Goal: Book appointment/travel/reservation

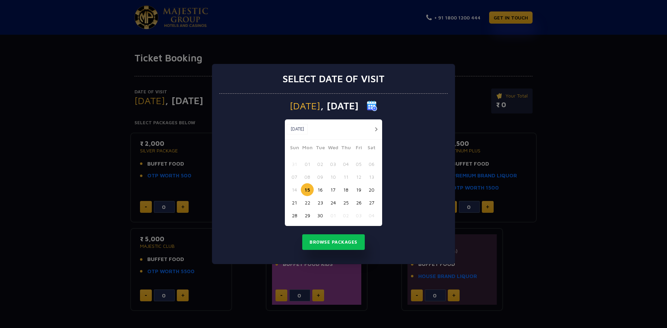
click at [370, 204] on button "27" at bounding box center [371, 202] width 13 height 13
click at [350, 243] on button "Browse Packages" at bounding box center [333, 242] width 63 height 16
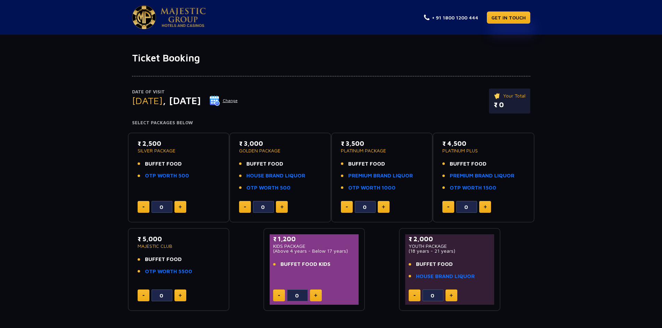
click at [238, 101] on button "Change" at bounding box center [223, 100] width 29 height 11
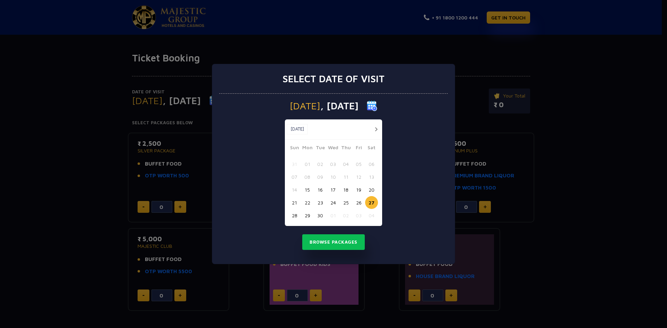
click at [306, 215] on button "29" at bounding box center [307, 215] width 13 height 13
click at [318, 241] on button "Browse Packages" at bounding box center [333, 242] width 63 height 16
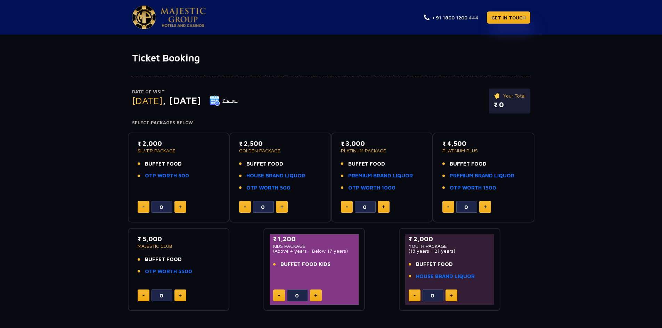
click at [238, 100] on button "Change" at bounding box center [223, 100] width 29 height 11
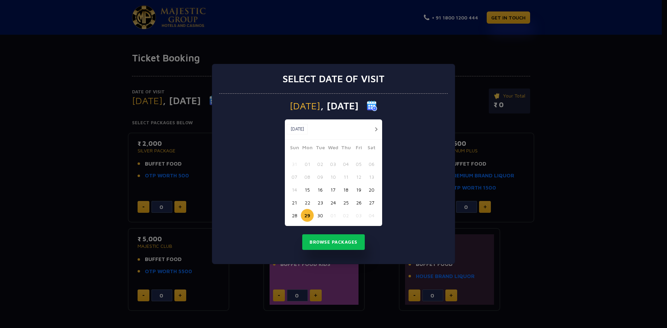
click at [371, 203] on button "27" at bounding box center [371, 202] width 13 height 13
click at [335, 242] on button "Browse Packages" at bounding box center [333, 242] width 63 height 16
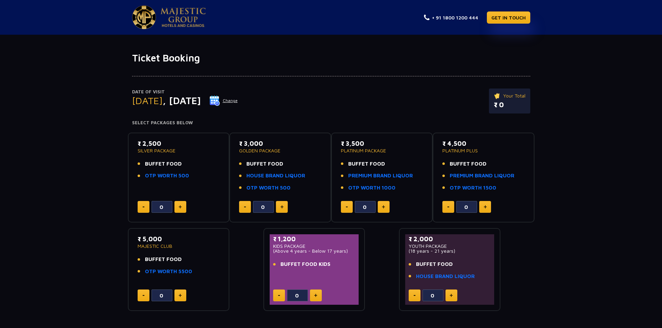
click at [238, 101] on button "Change" at bounding box center [223, 100] width 29 height 11
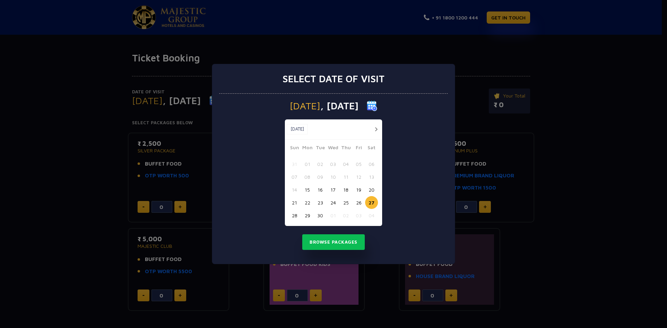
click at [358, 202] on button "26" at bounding box center [358, 202] width 13 height 13
click at [327, 243] on button "Browse Packages" at bounding box center [333, 242] width 63 height 16
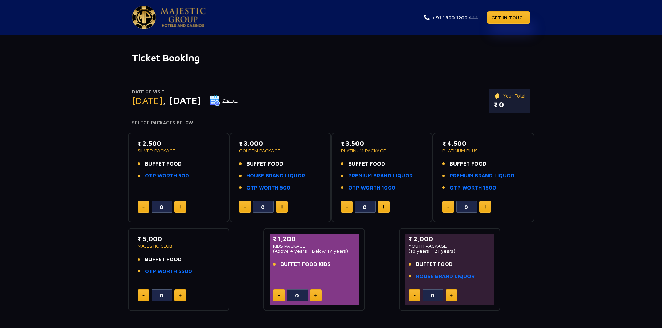
click at [238, 102] on button "Change" at bounding box center [223, 100] width 29 height 11
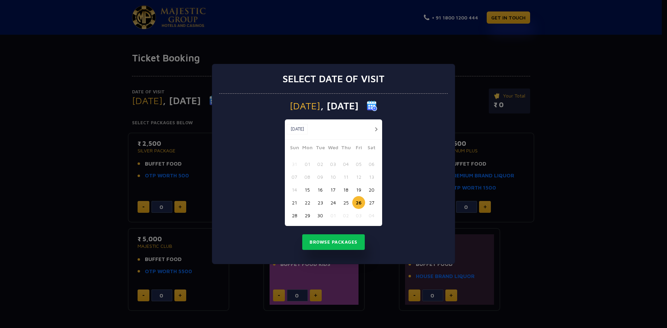
click at [294, 216] on button "28" at bounding box center [294, 215] width 13 height 13
click at [319, 243] on button "Browse Packages" at bounding box center [333, 242] width 63 height 16
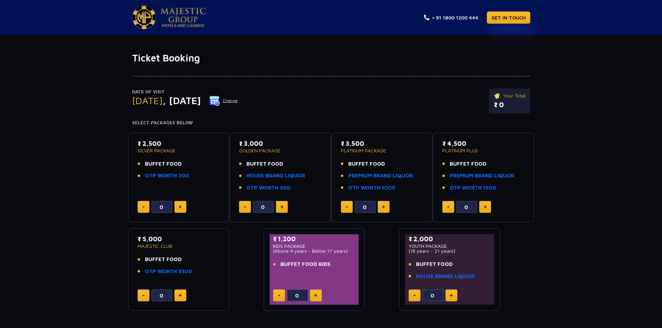
click at [238, 101] on button "Change" at bounding box center [223, 100] width 29 height 11
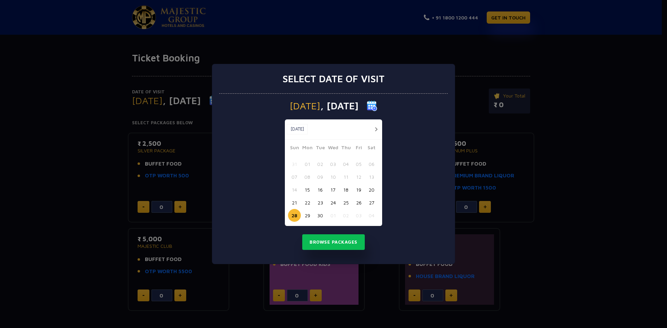
click at [308, 218] on button "29" at bounding box center [307, 215] width 13 height 13
click at [319, 242] on button "Browse Packages" at bounding box center [333, 242] width 63 height 16
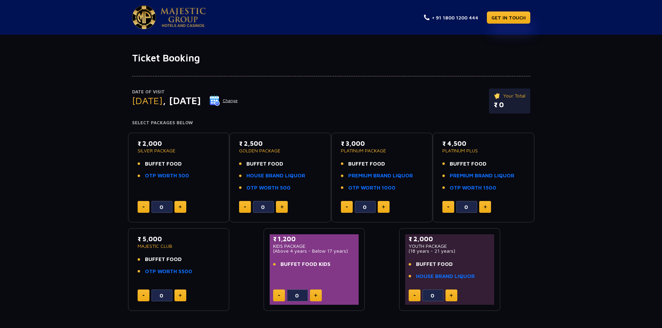
click at [182, 207] on button at bounding box center [180, 207] width 12 height 12
click at [181, 207] on img at bounding box center [179, 206] width 3 height 3
click at [143, 207] on img at bounding box center [143, 207] width 2 height 1
type input "0"
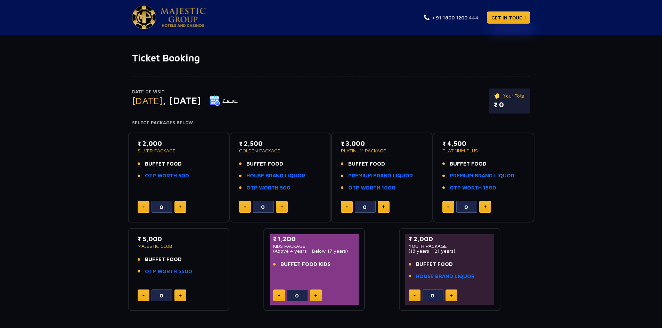
click at [384, 209] on button at bounding box center [383, 207] width 12 height 12
type input "2"
